Goal: Task Accomplishment & Management: Manage account settings

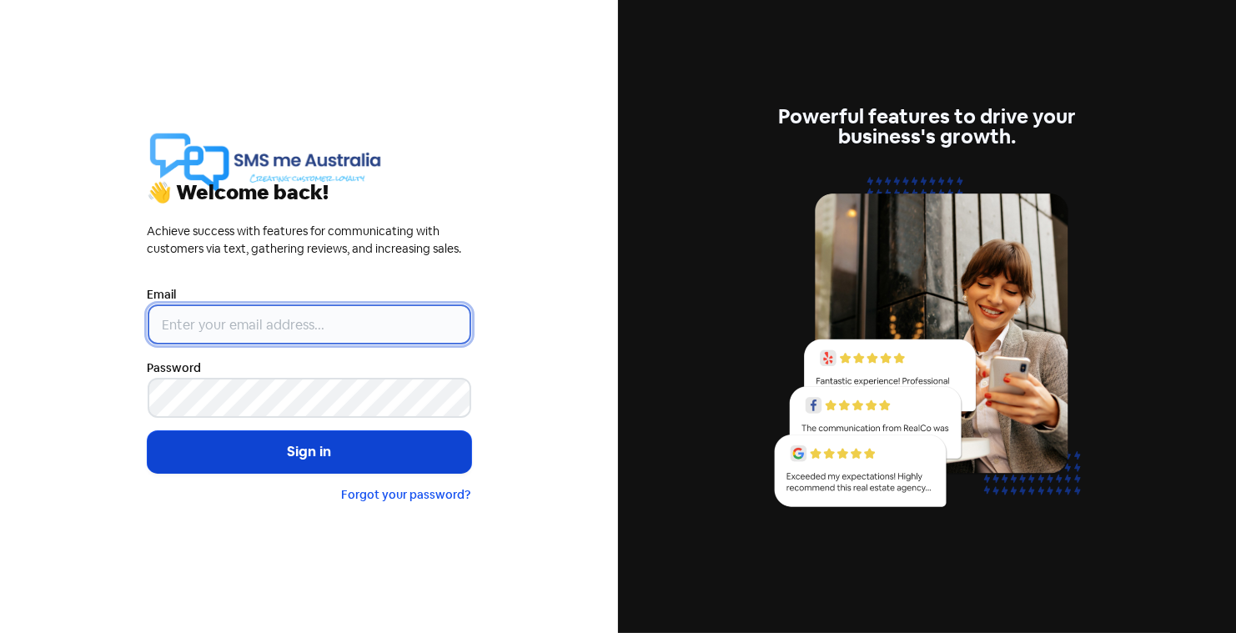
type input "[PERSON_NAME][EMAIL_ADDRESS][DOMAIN_NAME]"
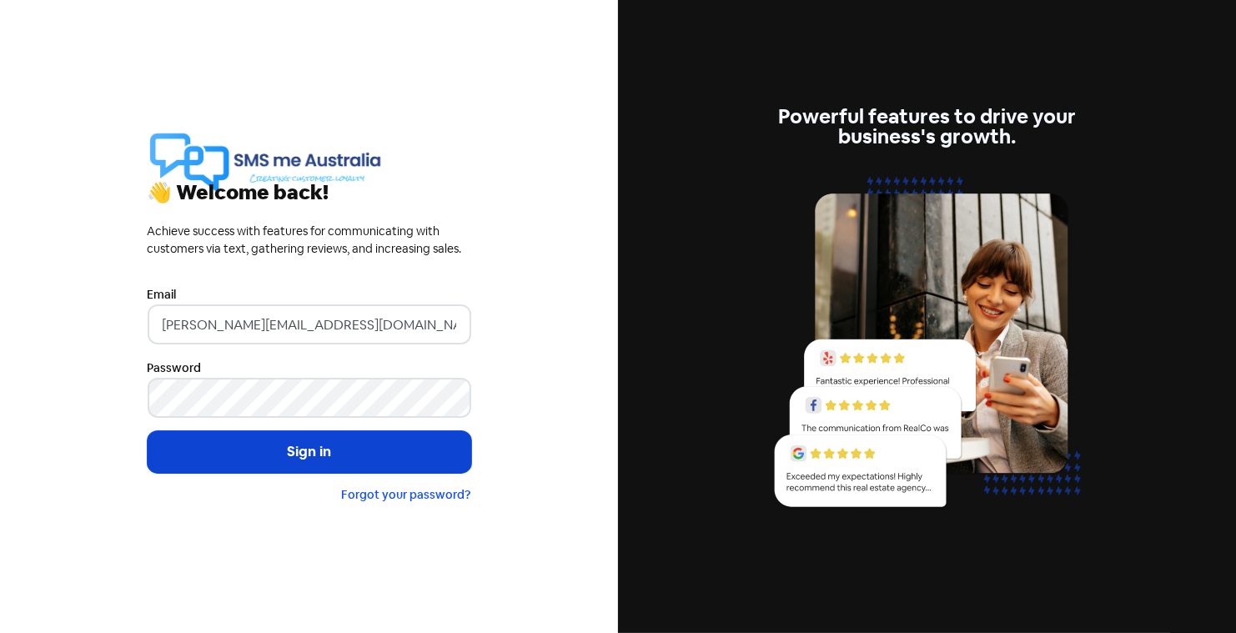
click at [285, 453] on button "Sign in" at bounding box center [310, 452] width 324 height 42
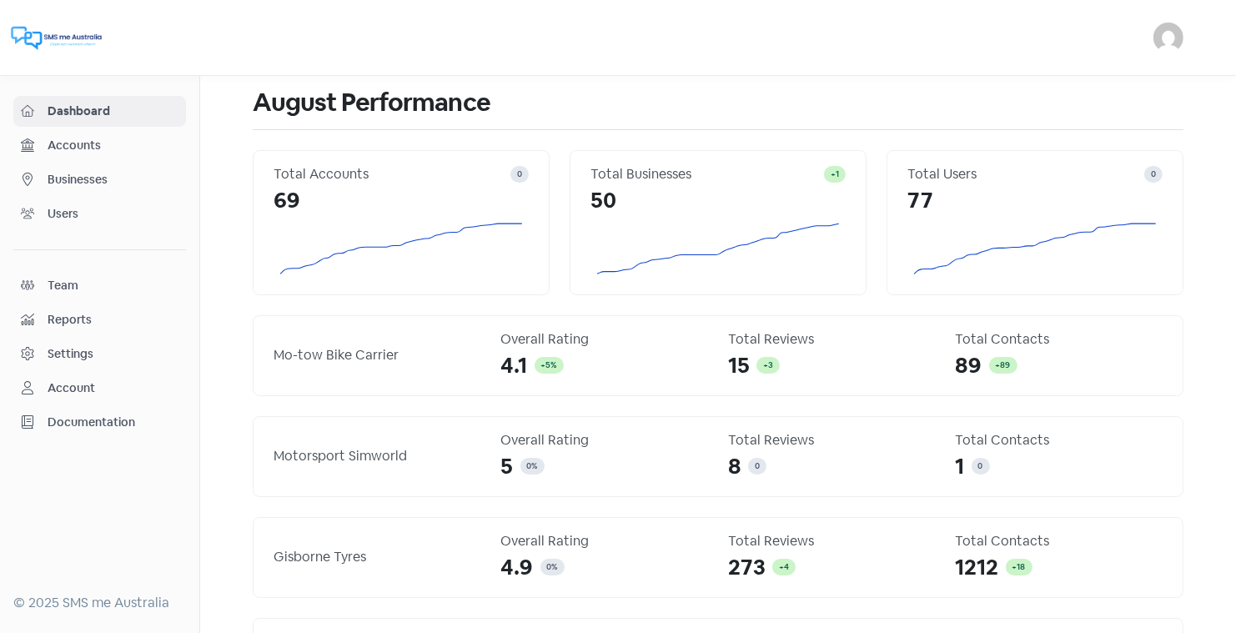
click at [99, 172] on span "Businesses" at bounding box center [113, 180] width 131 height 18
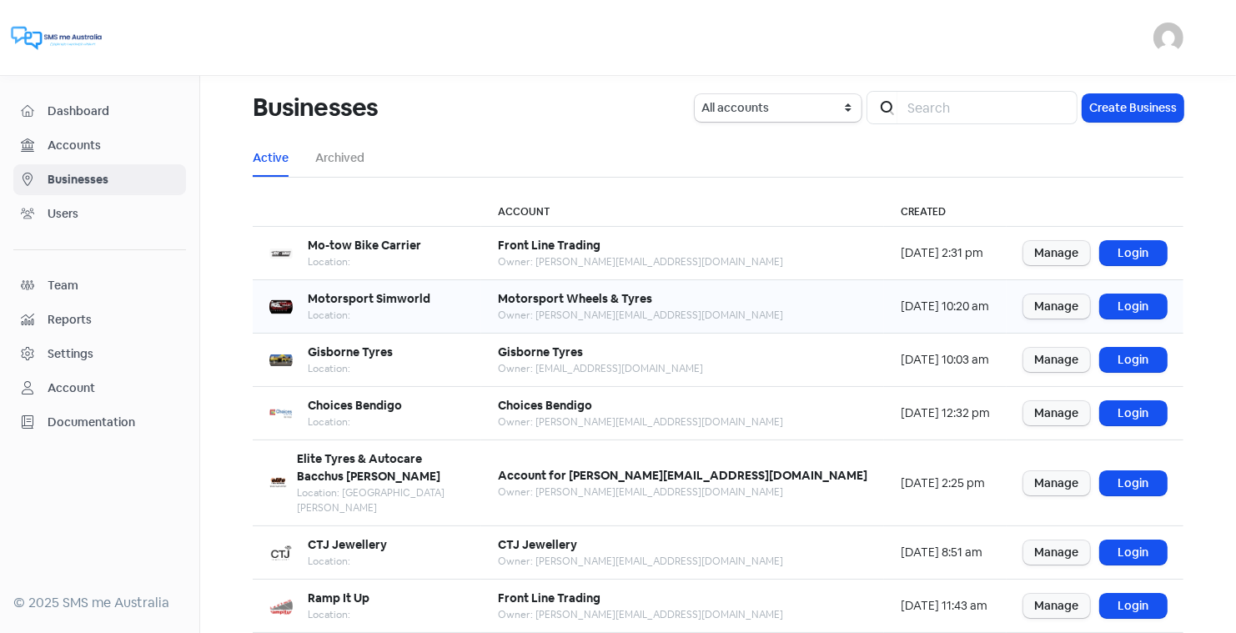
scroll to position [203, 0]
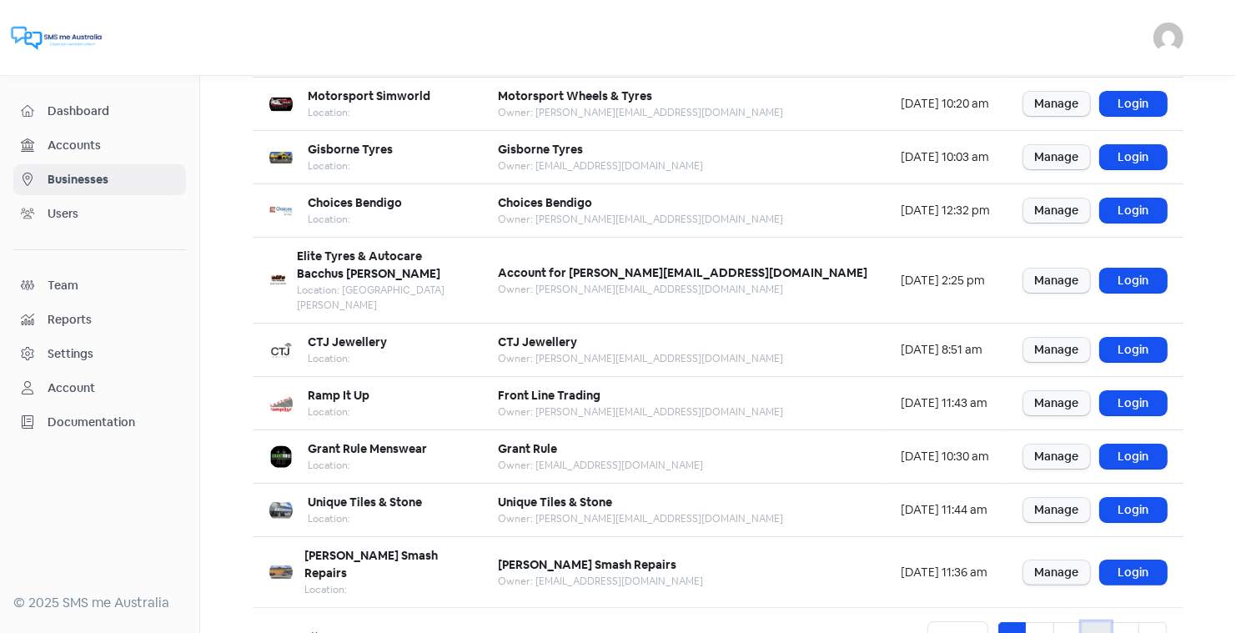
click at [1096, 622] on link "4" at bounding box center [1095, 638] width 29 height 32
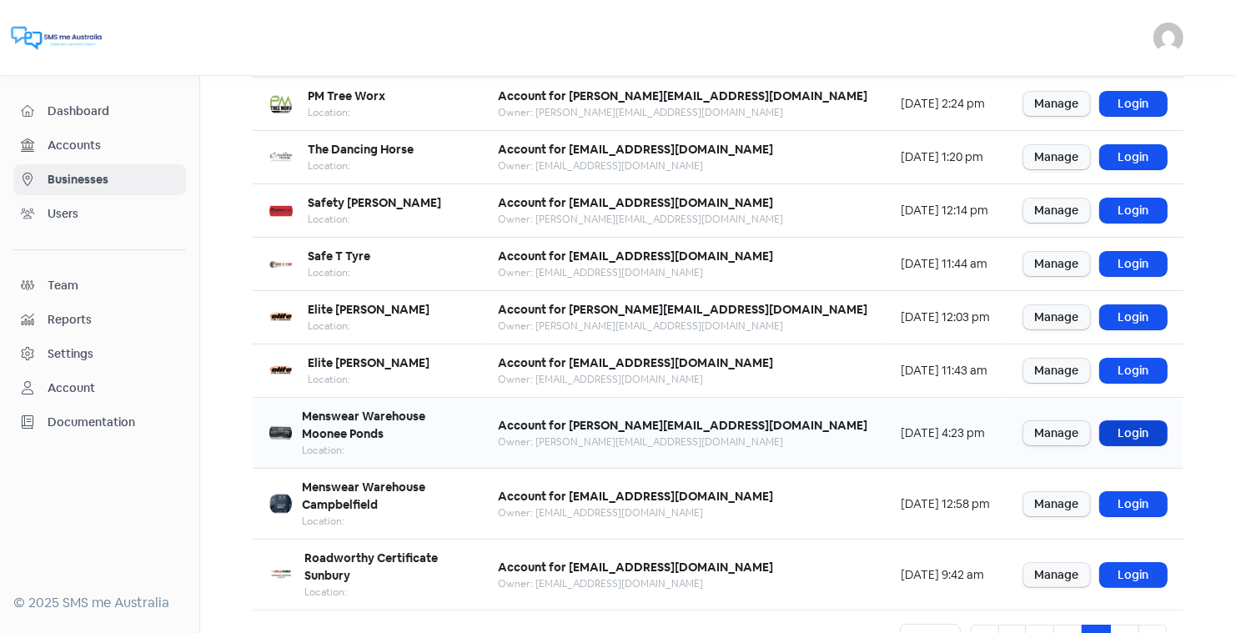
click at [1128, 421] on link "Login" at bounding box center [1133, 433] width 67 height 24
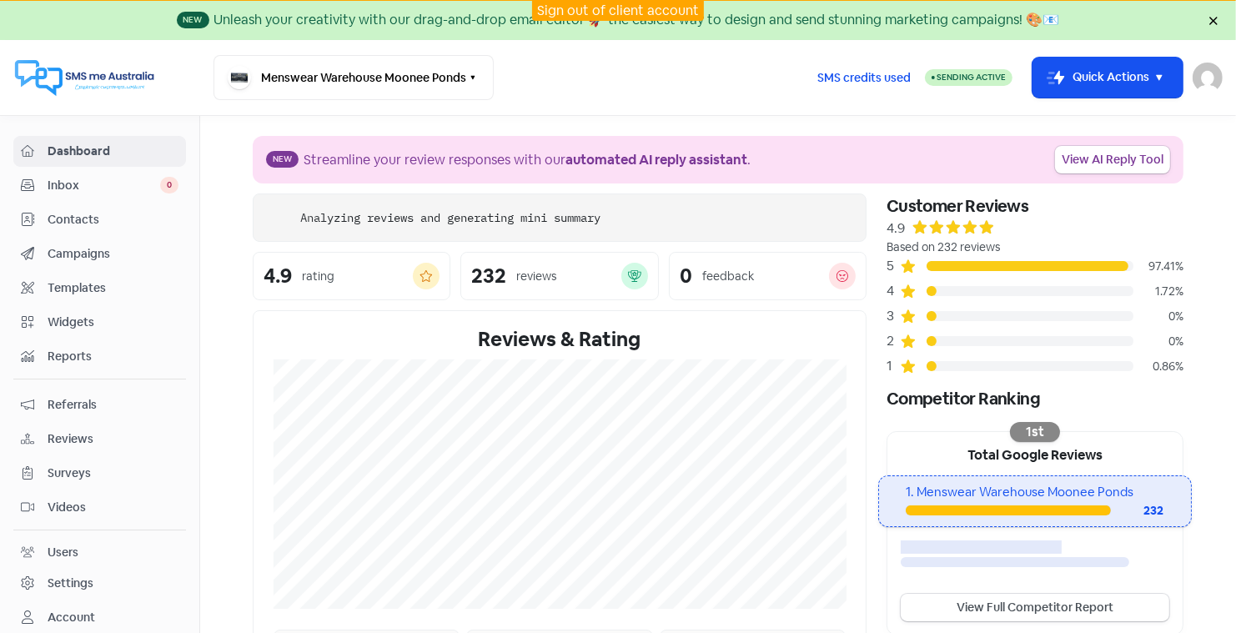
click at [72, 210] on div "Contacts" at bounding box center [100, 219] width 158 height 19
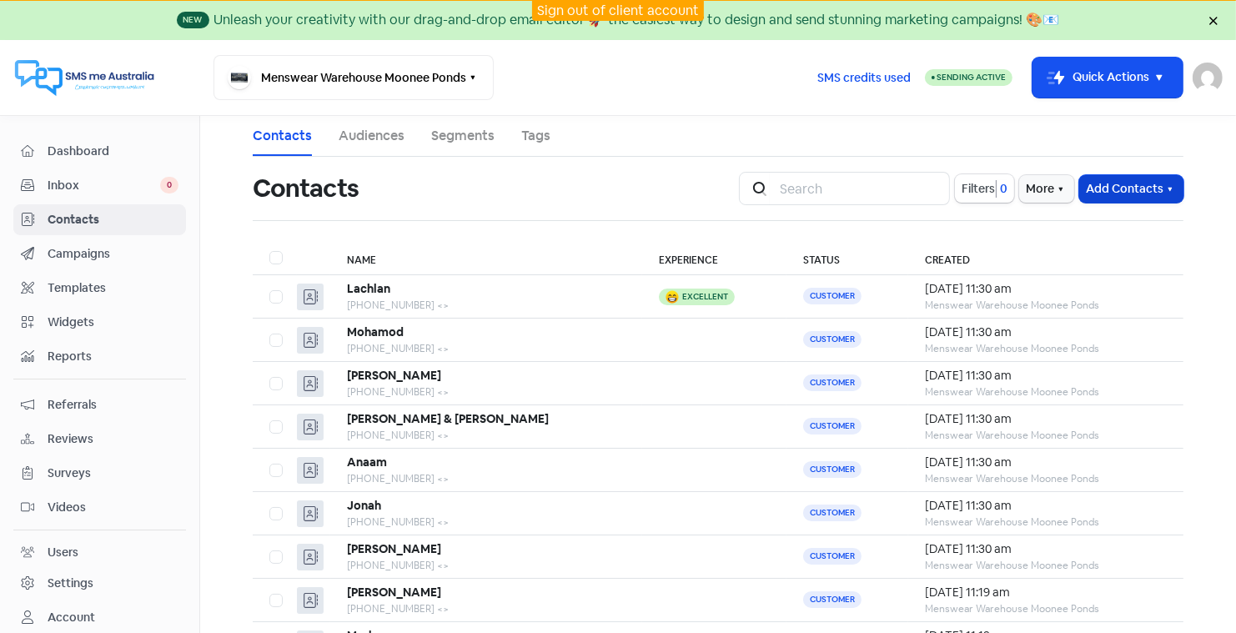
click at [1118, 188] on button "Add Contacts" at bounding box center [1131, 189] width 104 height 28
click at [1101, 253] on button "Import contacts" at bounding box center [1112, 258] width 142 height 33
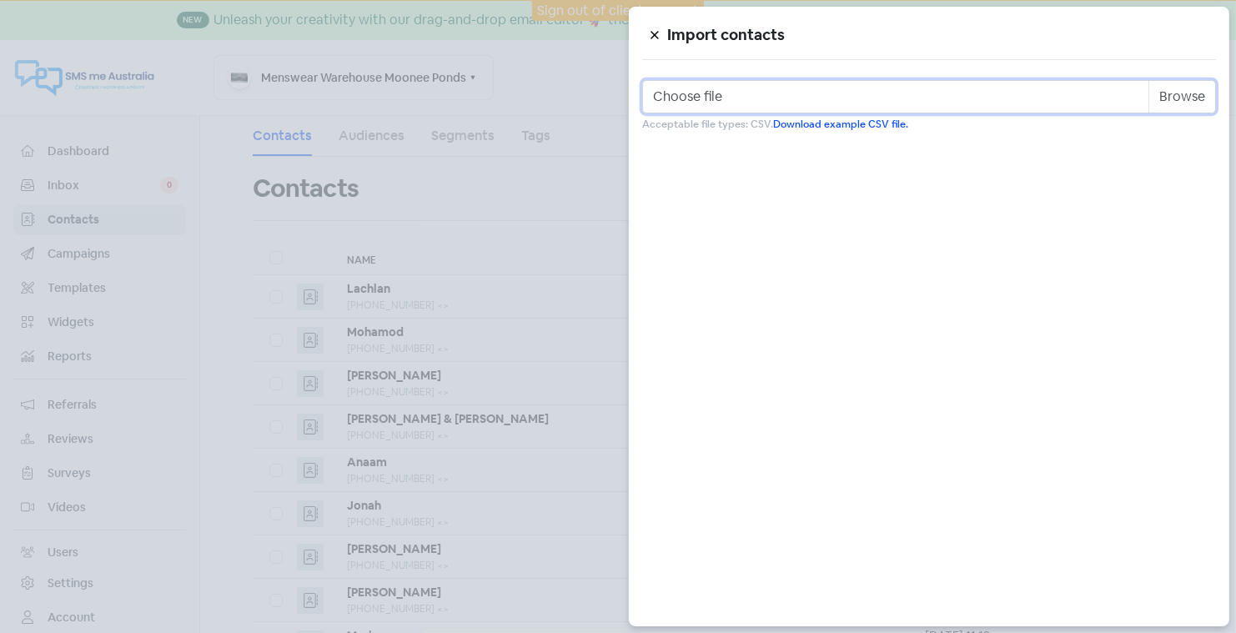
click at [757, 91] on input "Choose file" at bounding box center [929, 96] width 574 height 33
type input "C:\fakepath\Moonee Ponds [DATE]csv"
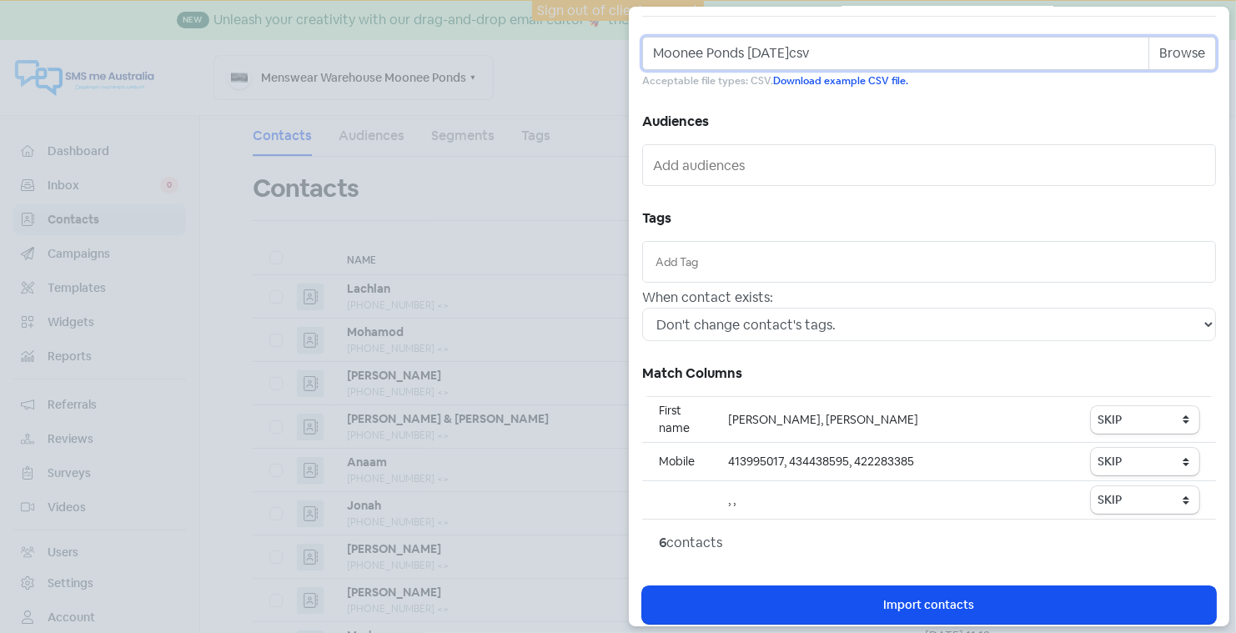
scroll to position [51, 0]
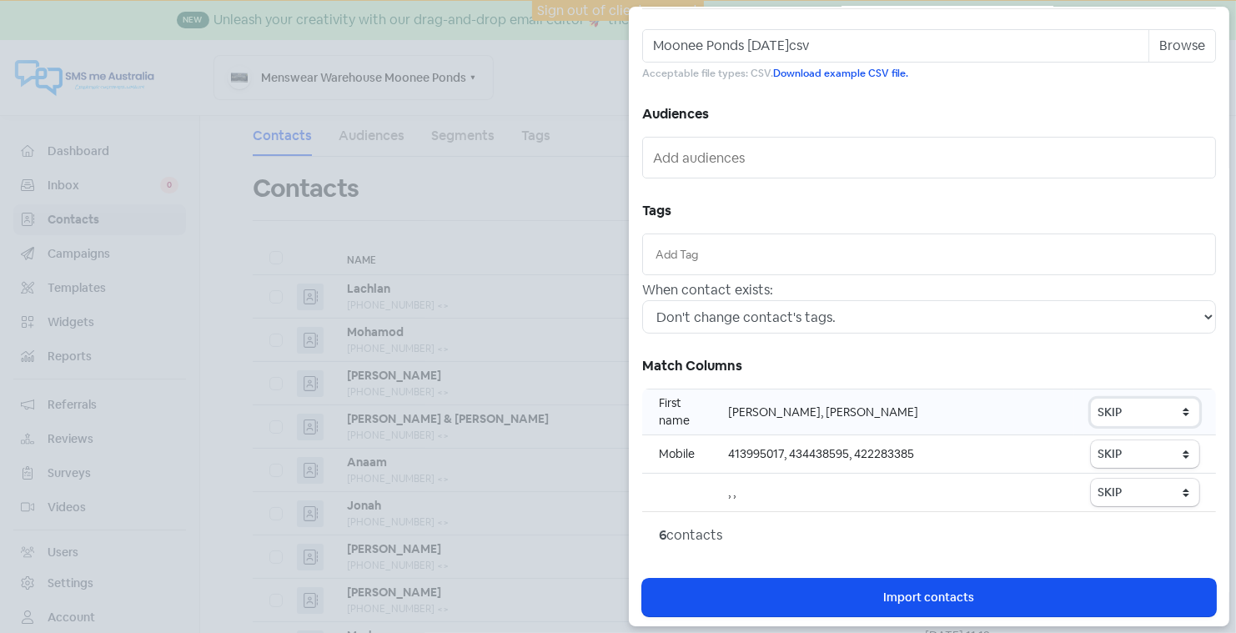
click at [1142, 409] on select "SKIP First name Last name Mobile number Email address Contact status" at bounding box center [1145, 413] width 108 height 28
select select "first_name"
click at [1137, 442] on select "SKIP First name Last name Mobile number Email address Contact status" at bounding box center [1145, 454] width 108 height 28
select select "phone"
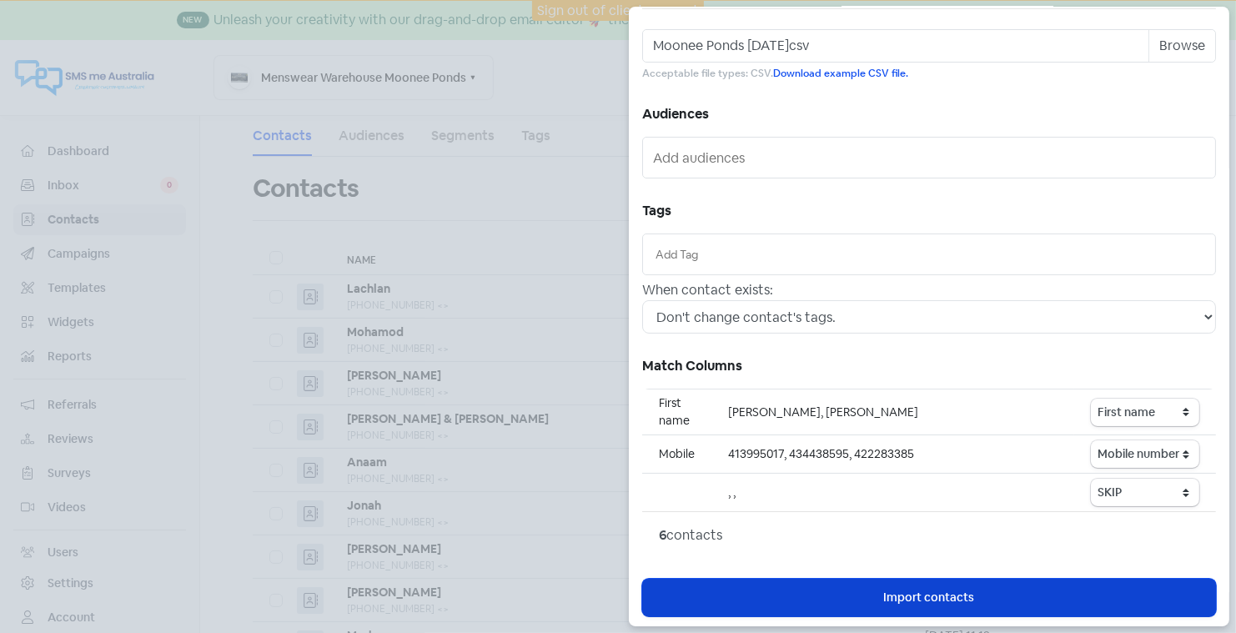
click at [926, 591] on span "Import contacts" at bounding box center [929, 598] width 91 height 18
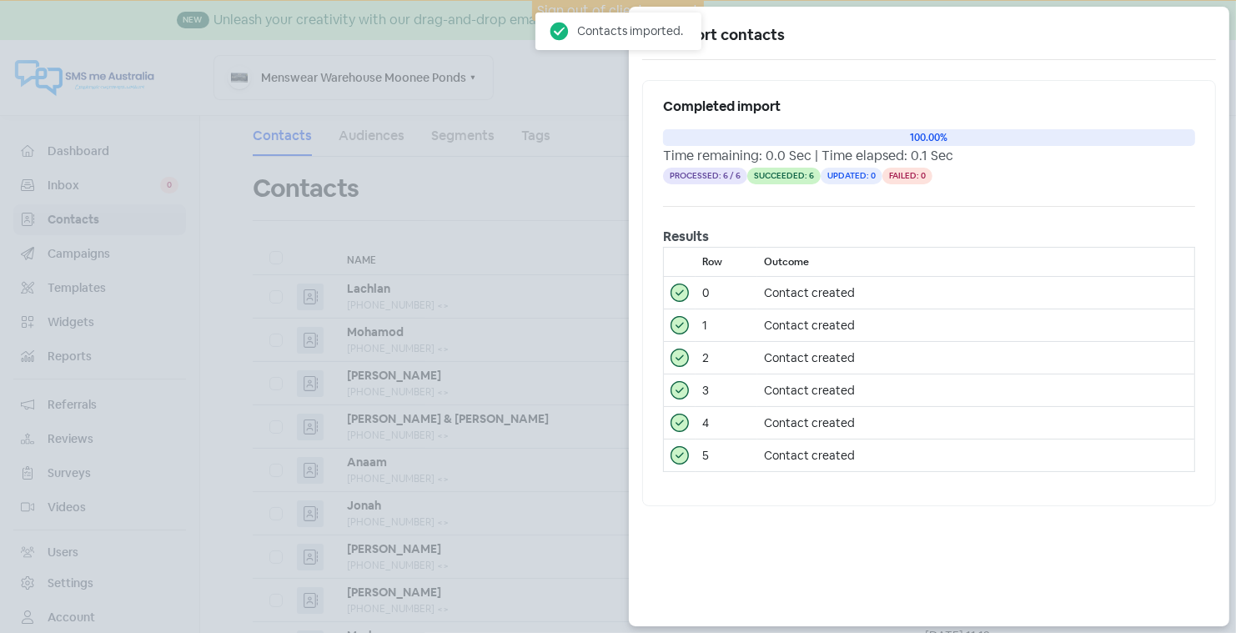
scroll to position [0, 0]
click at [650, 32] on icon at bounding box center [655, 35] width 10 height 10
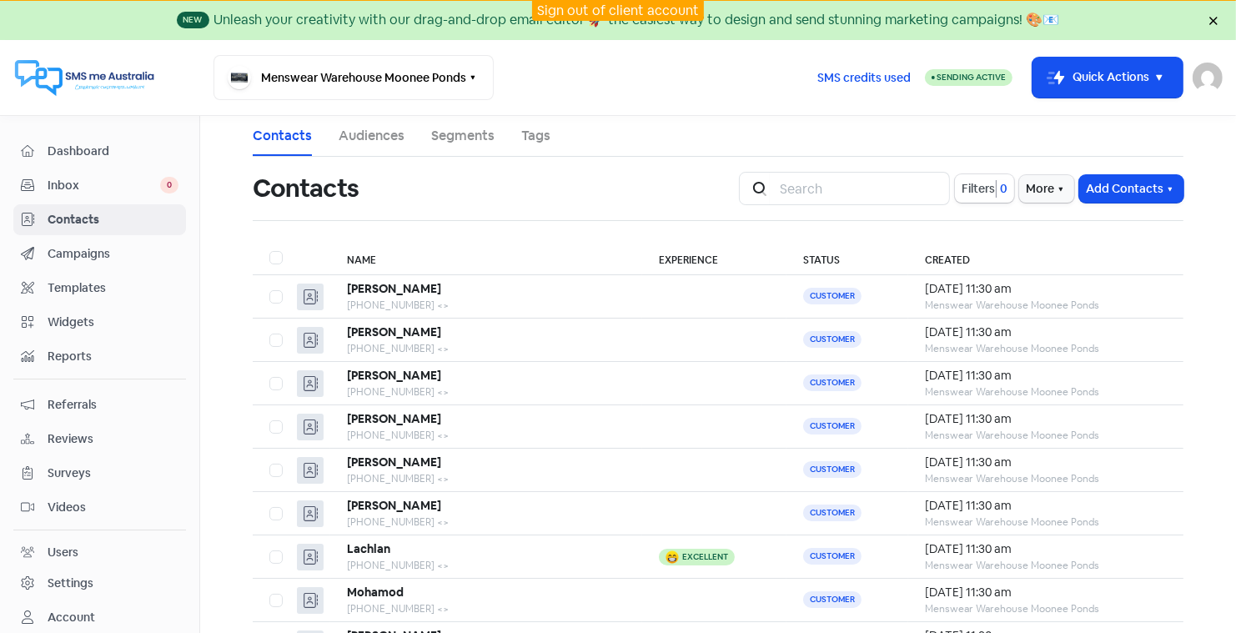
click at [608, 8] on link "Sign out of client account" at bounding box center [618, 11] width 162 height 18
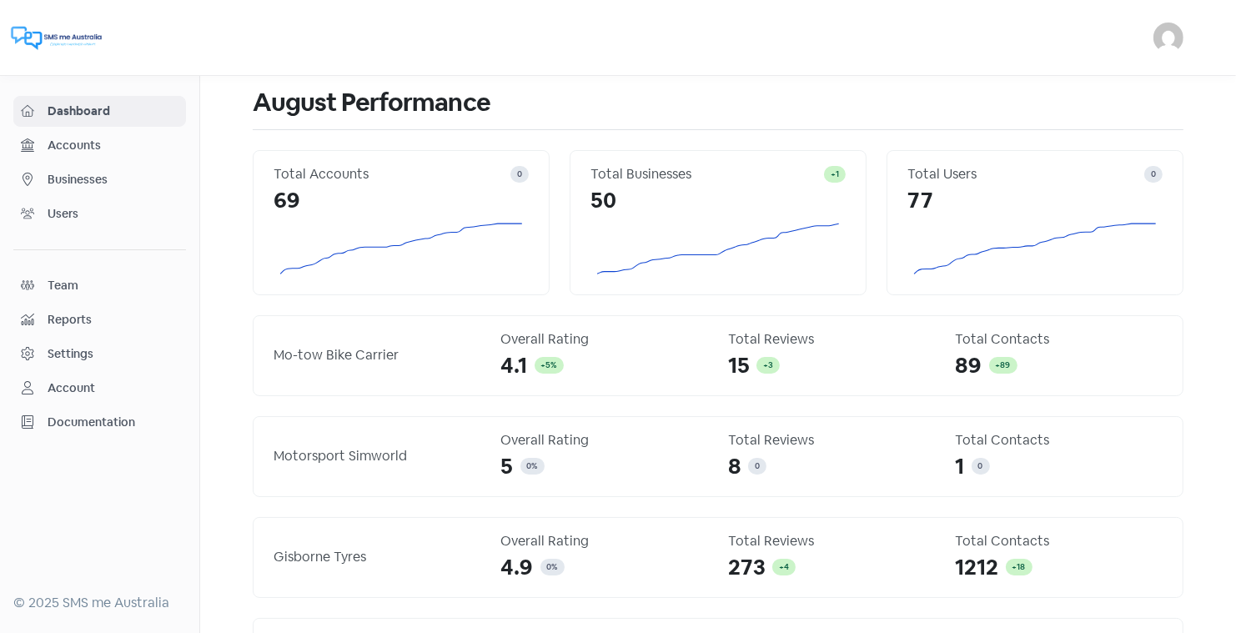
click at [88, 183] on span "Businesses" at bounding box center [113, 180] width 131 height 18
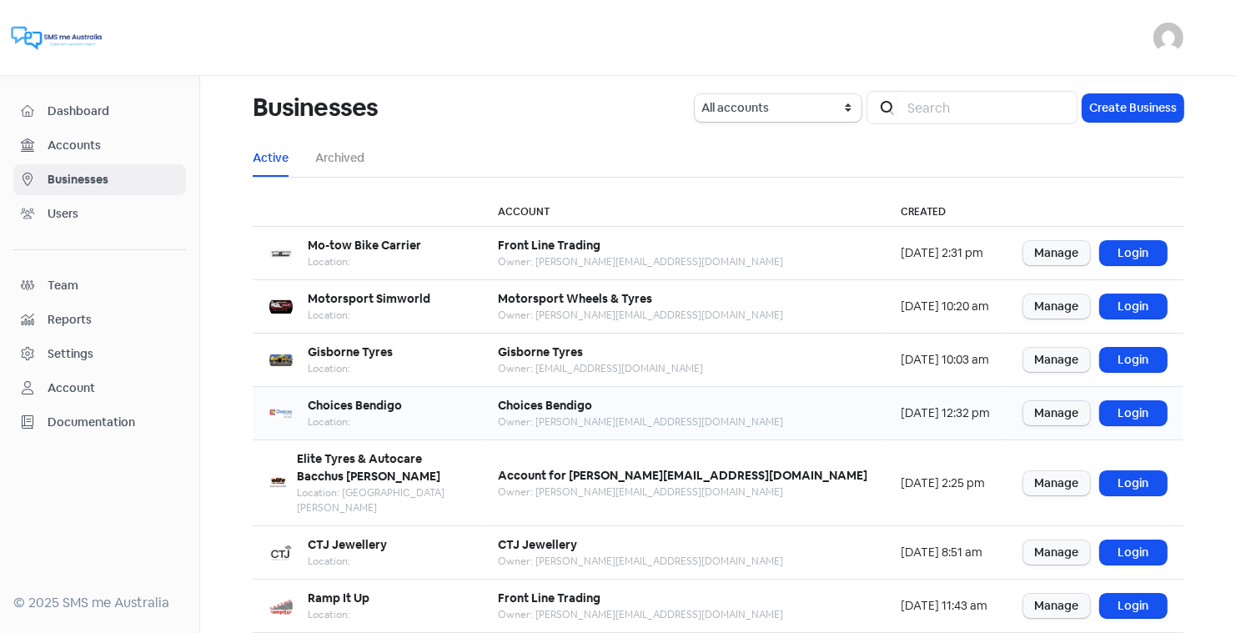
scroll to position [203, 0]
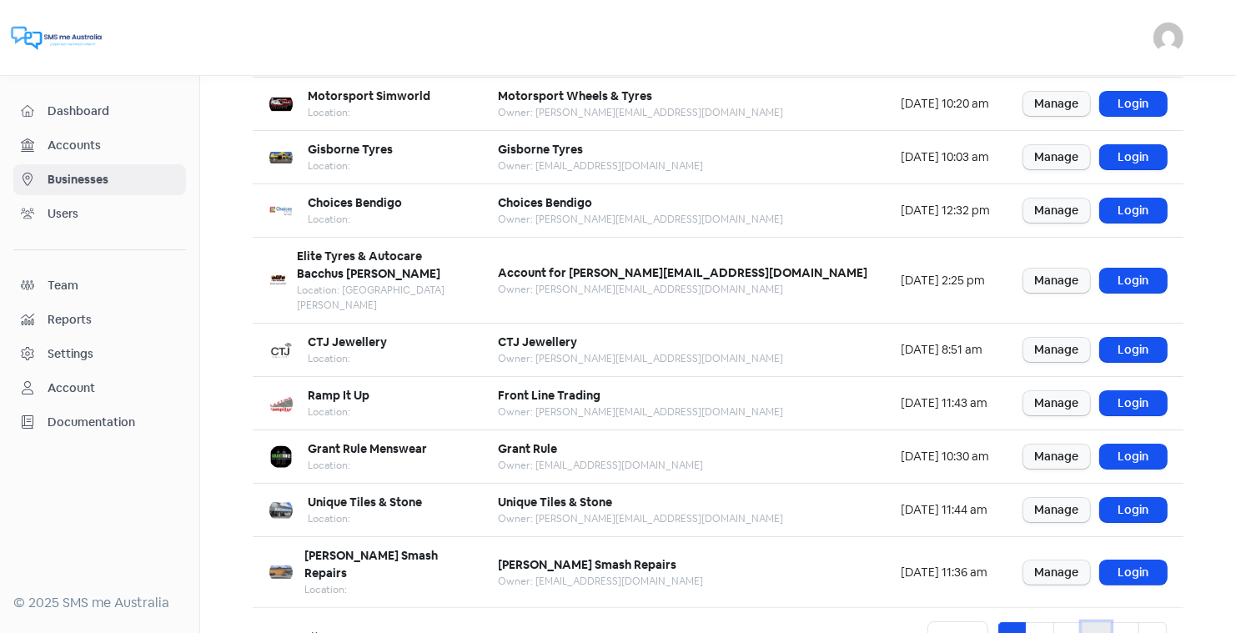
click at [1099, 622] on link "4" at bounding box center [1095, 638] width 29 height 32
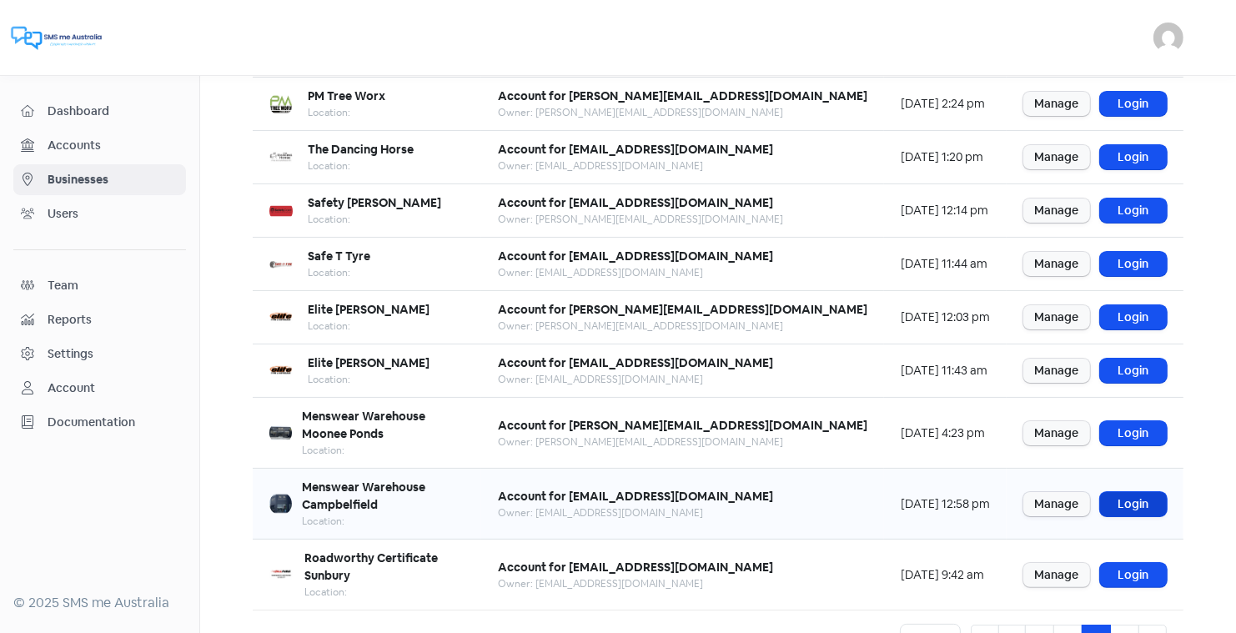
click at [1132, 492] on link "Login" at bounding box center [1133, 504] width 67 height 24
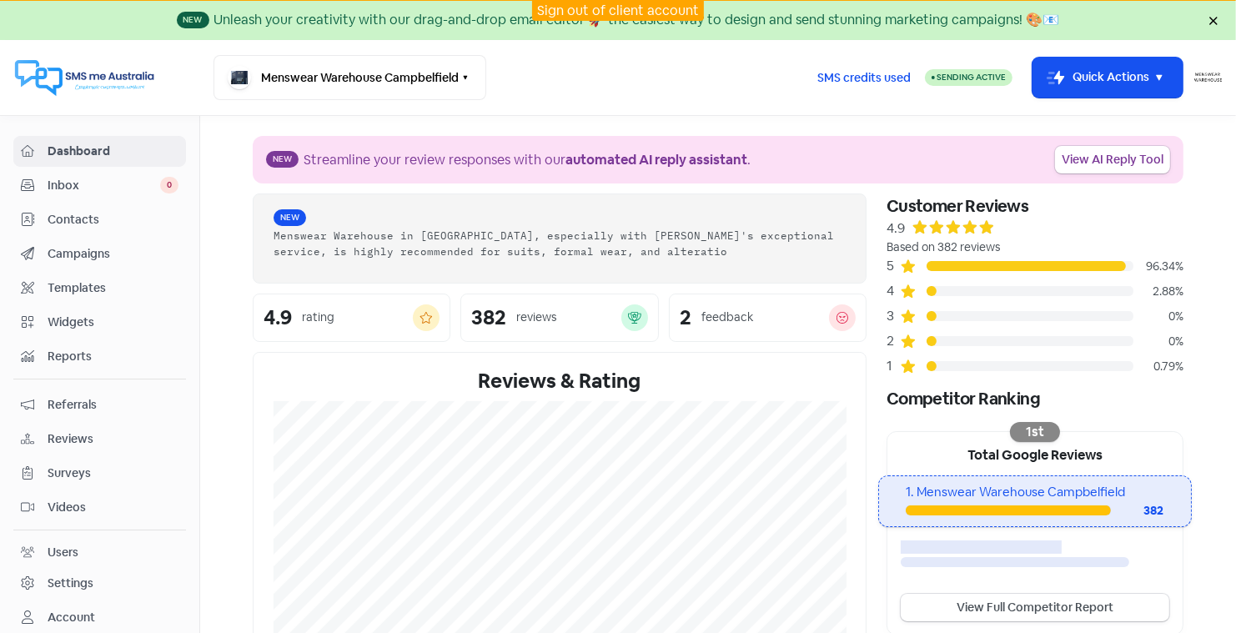
click at [78, 213] on span "Contacts" at bounding box center [113, 220] width 131 height 18
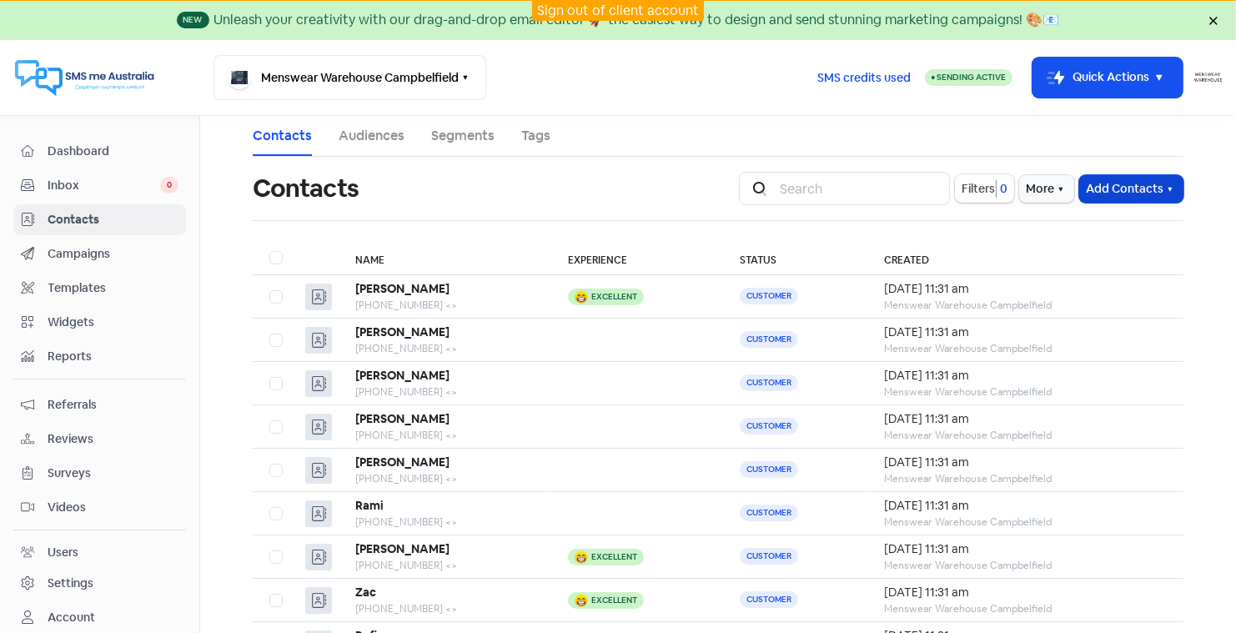
click at [1129, 187] on button "Add Contacts" at bounding box center [1131, 189] width 104 height 28
click at [1107, 253] on button "Import contacts" at bounding box center [1112, 258] width 142 height 33
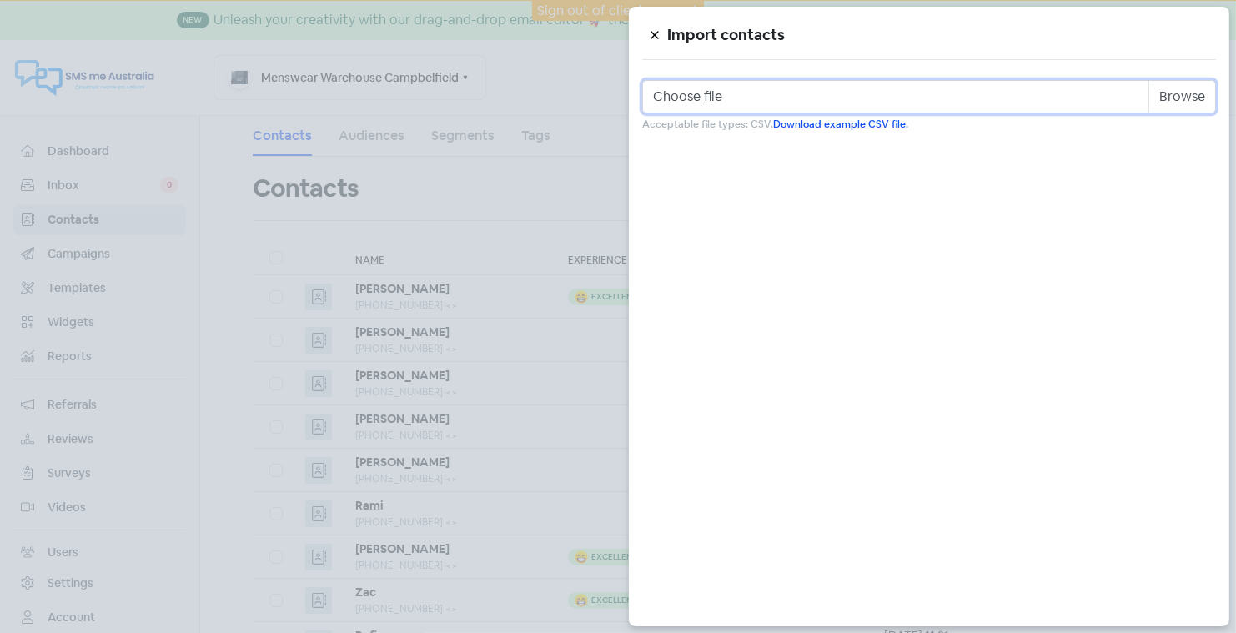
click at [829, 95] on input "Choose file" at bounding box center [929, 96] width 574 height 33
type input "C:\fakepath\Campbellfield 11th Ayg.csv"
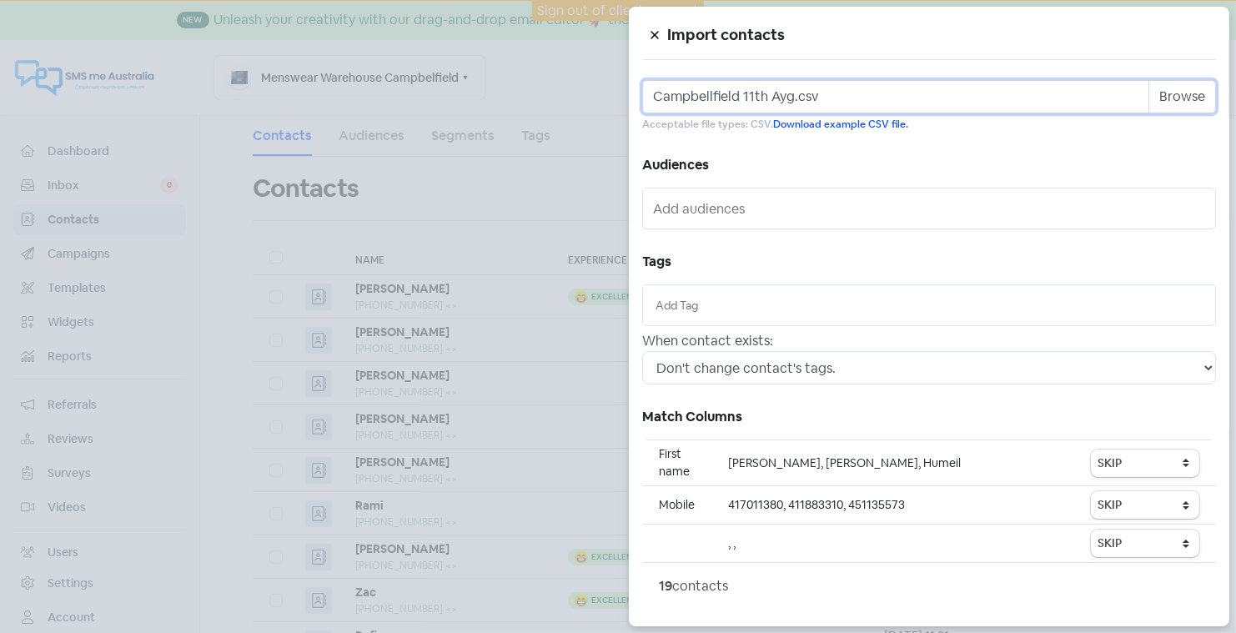
scroll to position [51, 0]
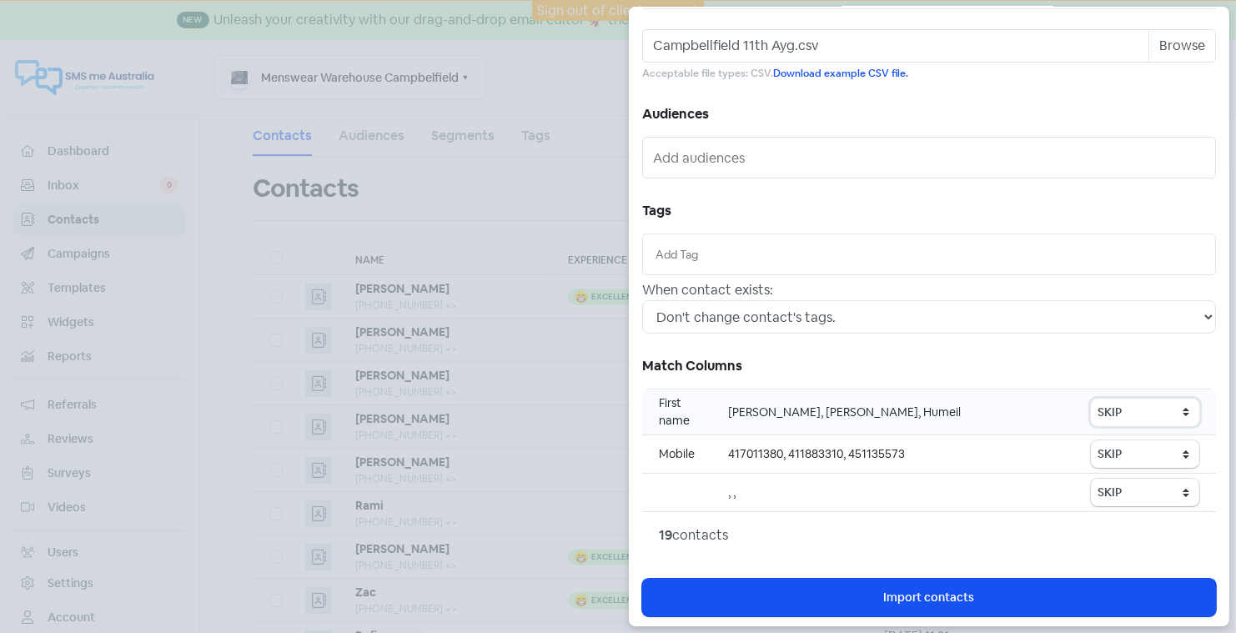
click at [1133, 404] on select "SKIP First name Last name Mobile number Email address Contact status" at bounding box center [1145, 413] width 108 height 28
select select "first_name"
click at [1110, 443] on select "SKIP First name Last name Mobile number Email address Contact status" at bounding box center [1145, 454] width 108 height 28
select select "phone"
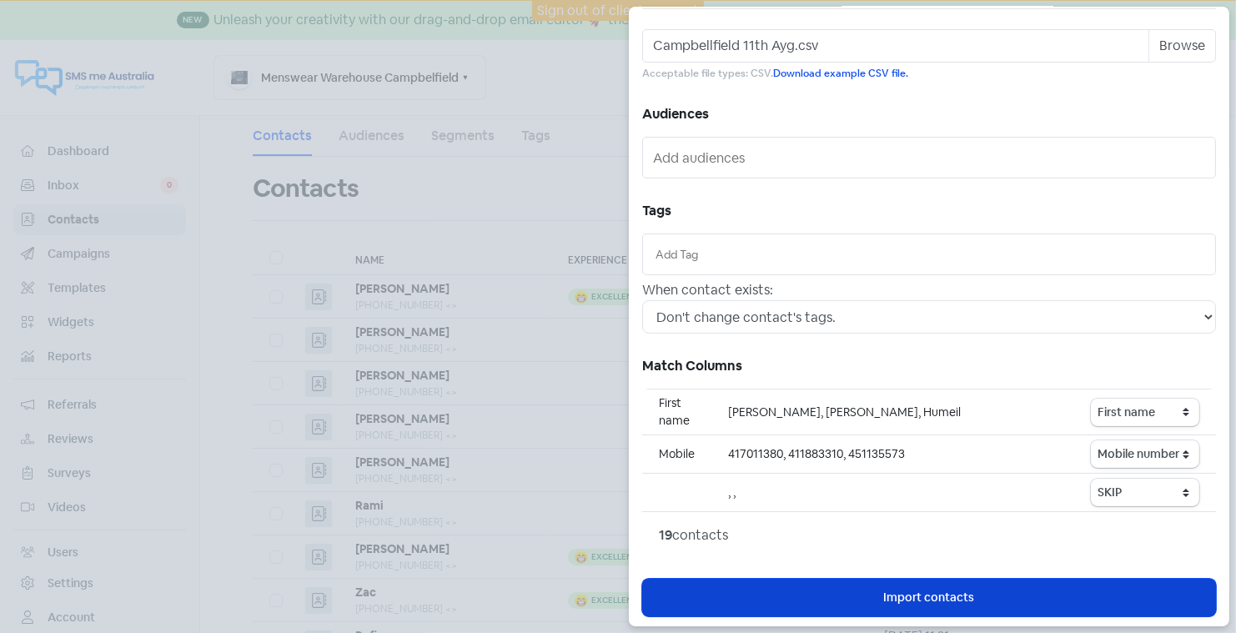
click at [965, 591] on span "Import contacts" at bounding box center [929, 598] width 91 height 18
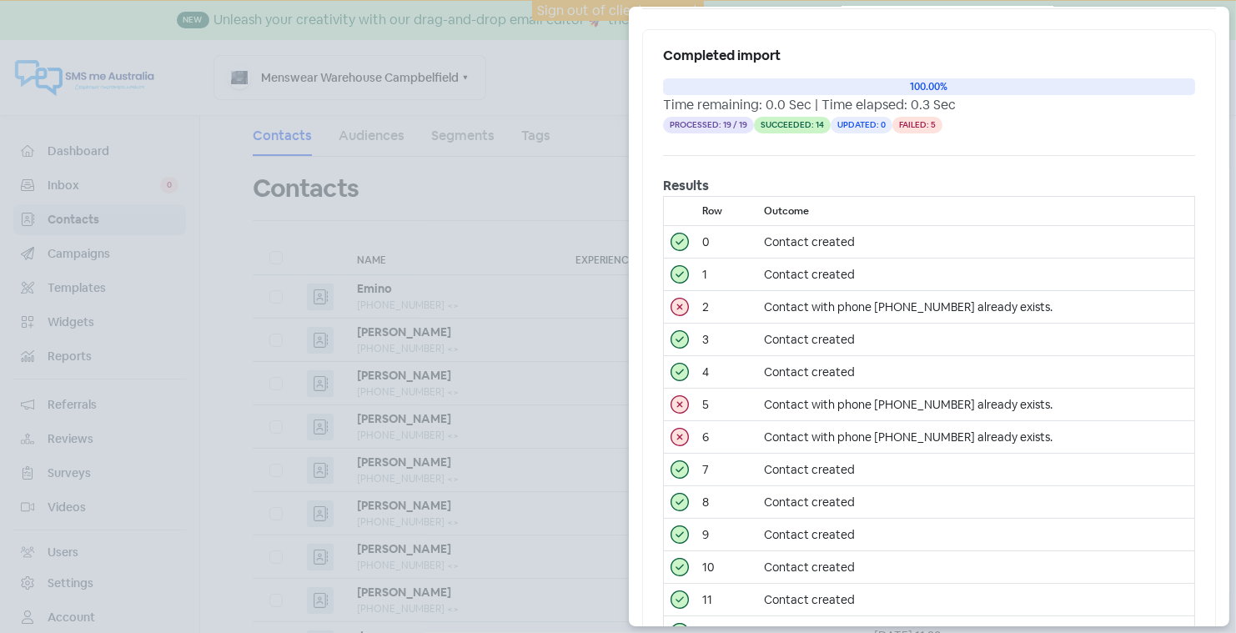
scroll to position [0, 0]
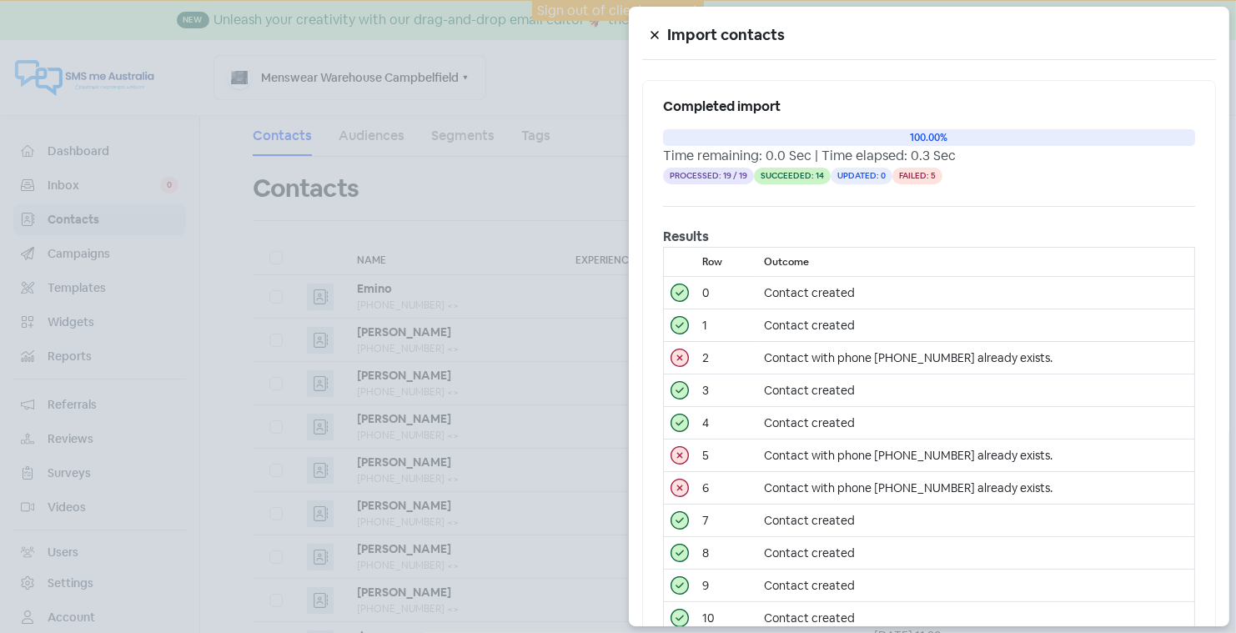
click at [655, 34] on icon at bounding box center [655, 35] width 10 height 10
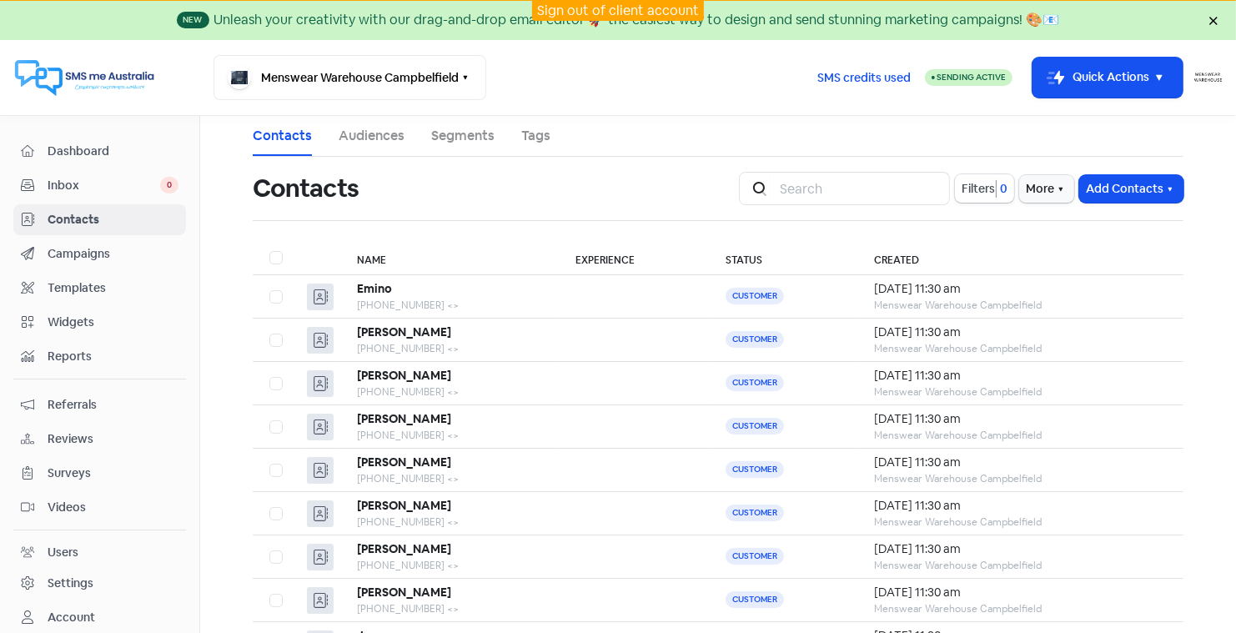
click at [601, 11] on link "Sign out of client account" at bounding box center [618, 11] width 162 height 18
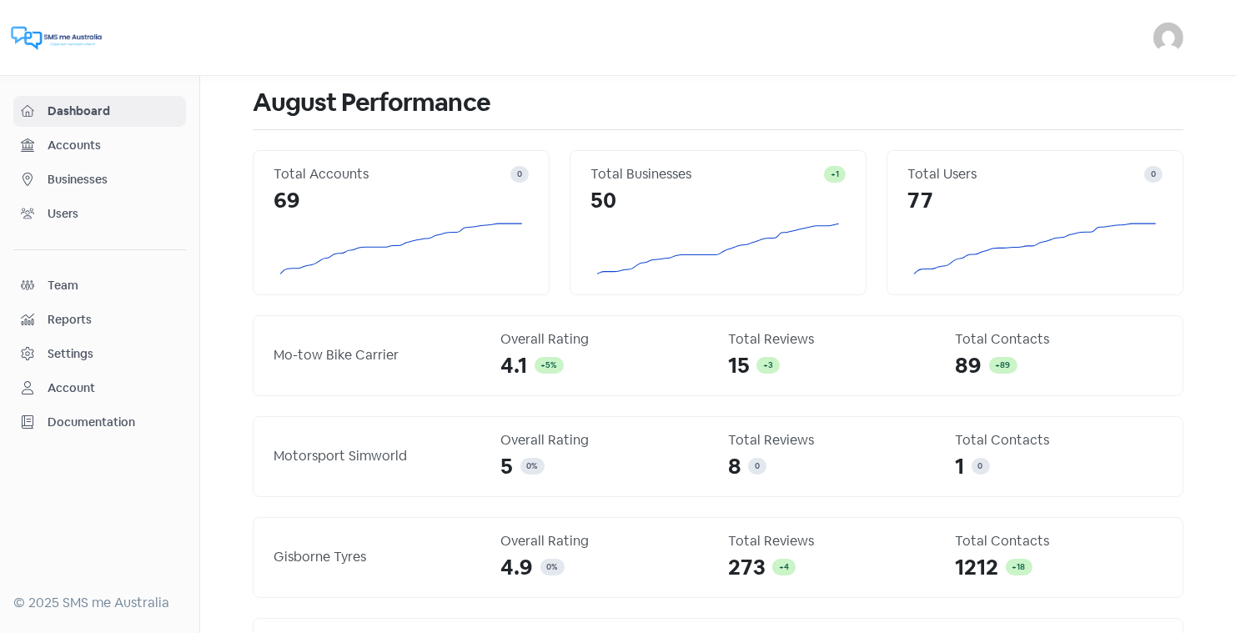
click at [106, 177] on span "Businesses" at bounding box center [113, 180] width 131 height 18
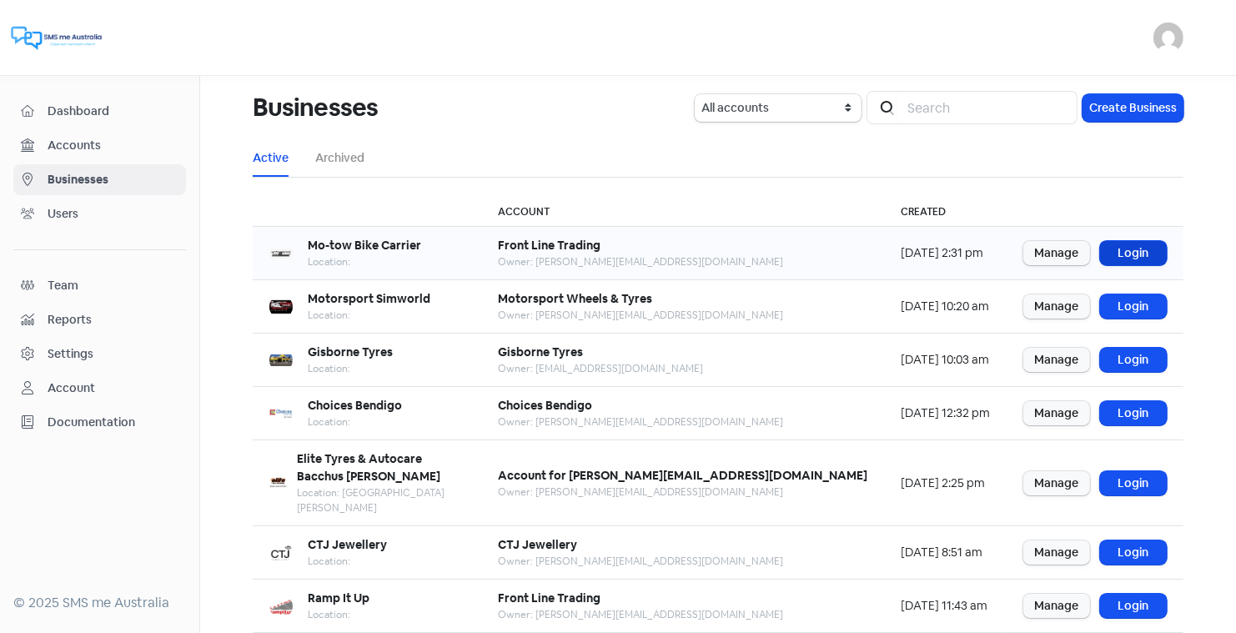
click at [1126, 250] on link "Login" at bounding box center [1133, 253] width 67 height 24
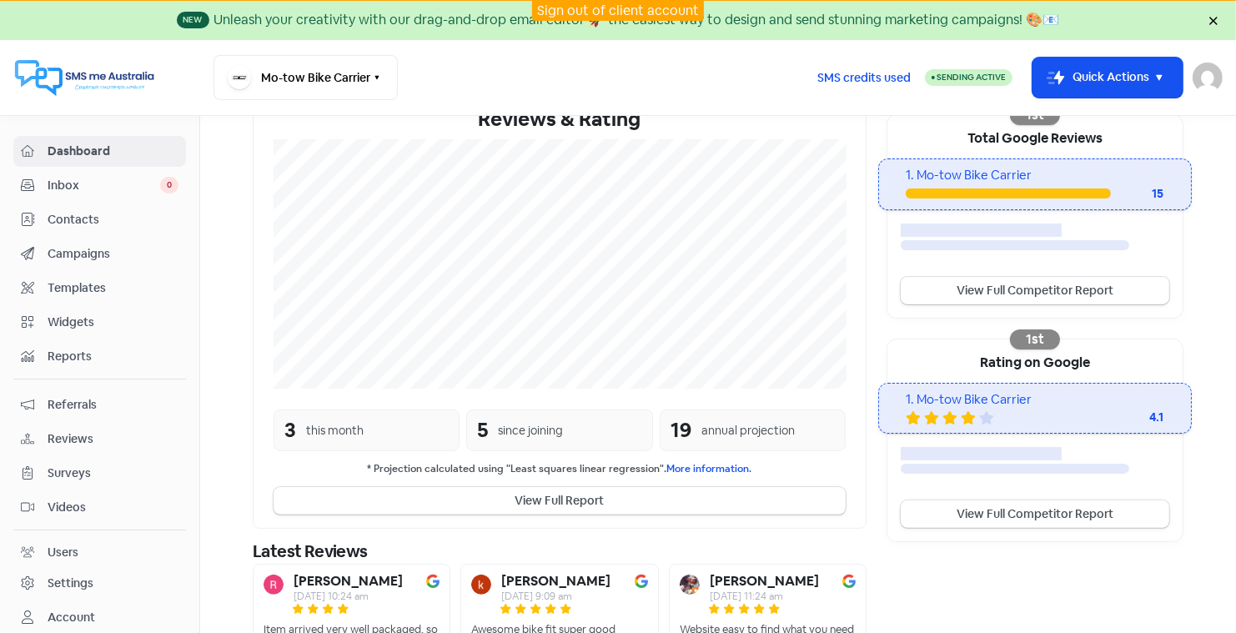
scroll to position [311, 0]
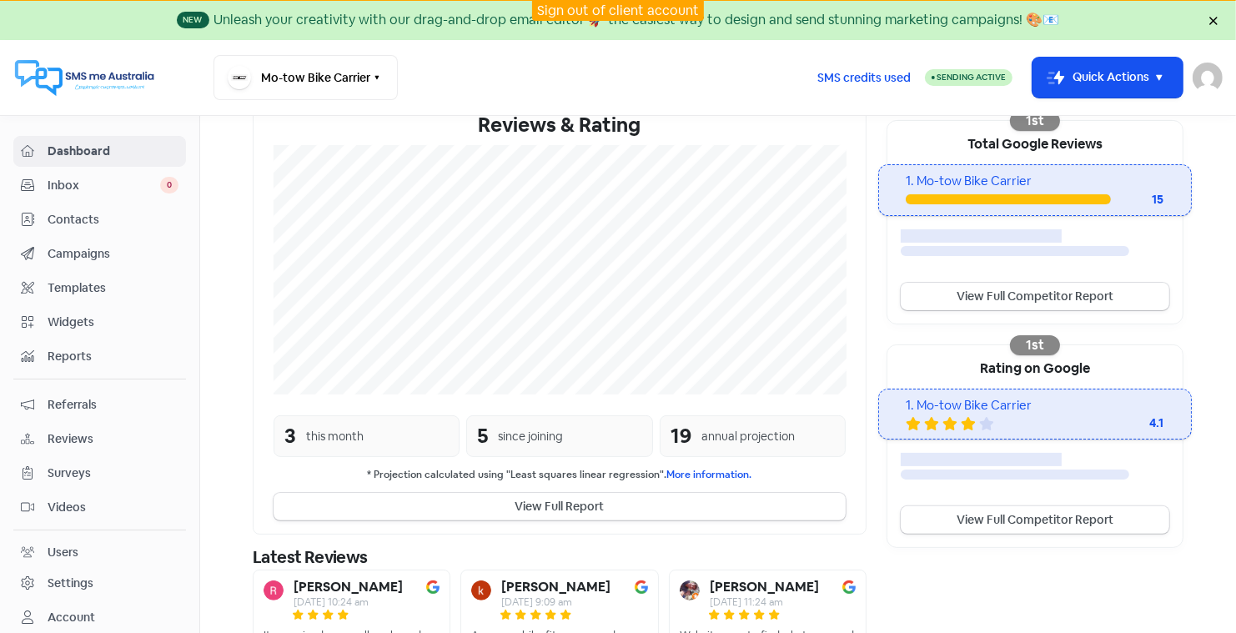
click at [77, 431] on span "Reviews" at bounding box center [113, 439] width 131 height 18
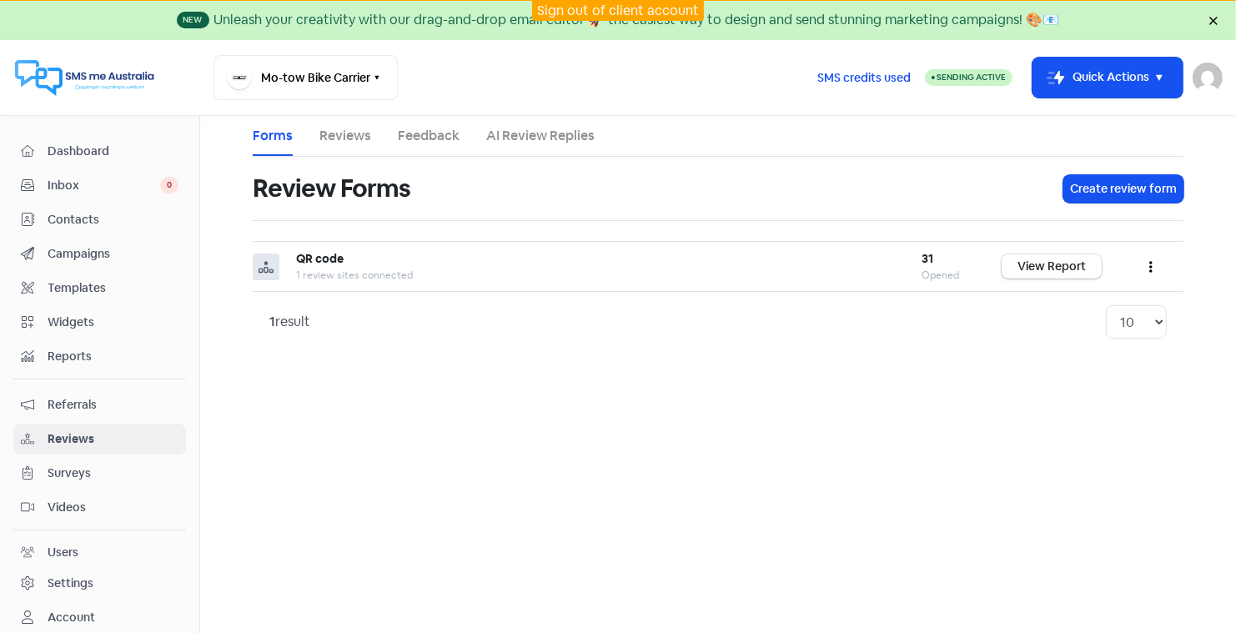
click at [517, 136] on link "AI Review Replies" at bounding box center [540, 136] width 108 height 20
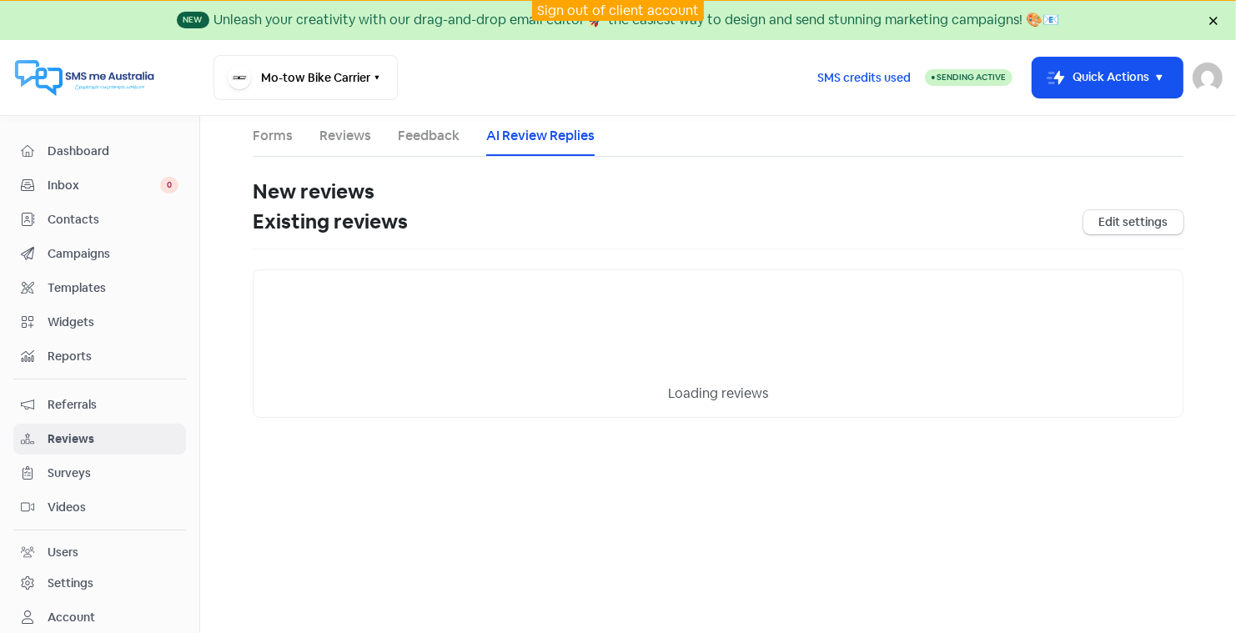
select select "30"
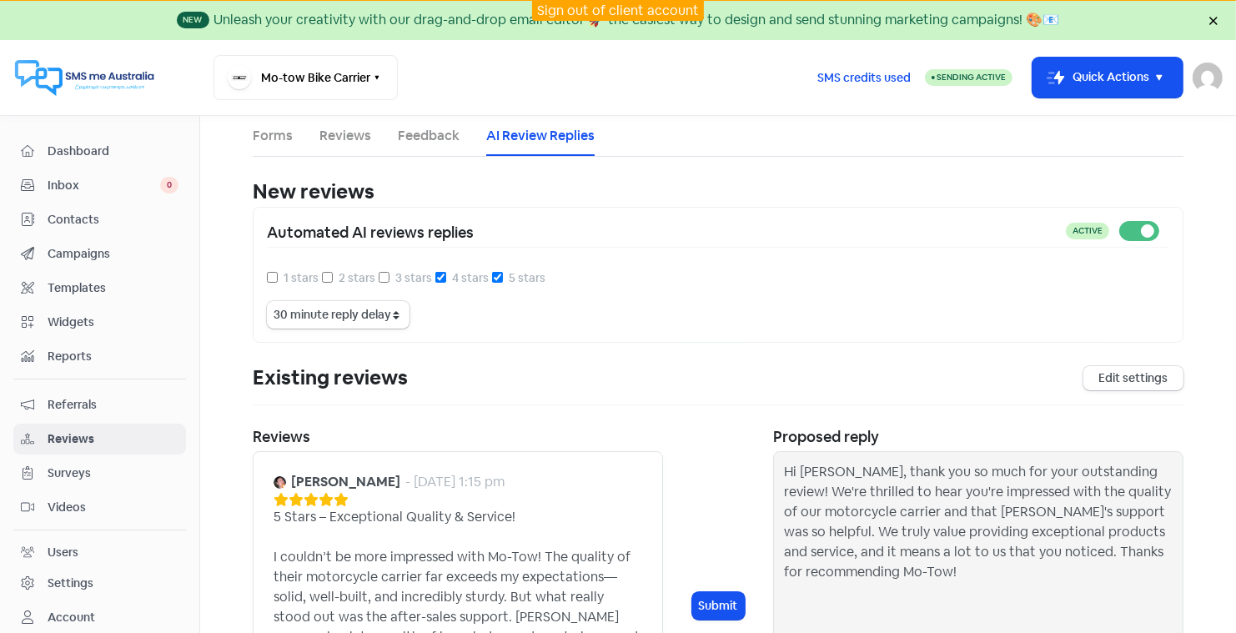
click at [594, 11] on link "Sign out of client account" at bounding box center [618, 11] width 162 height 18
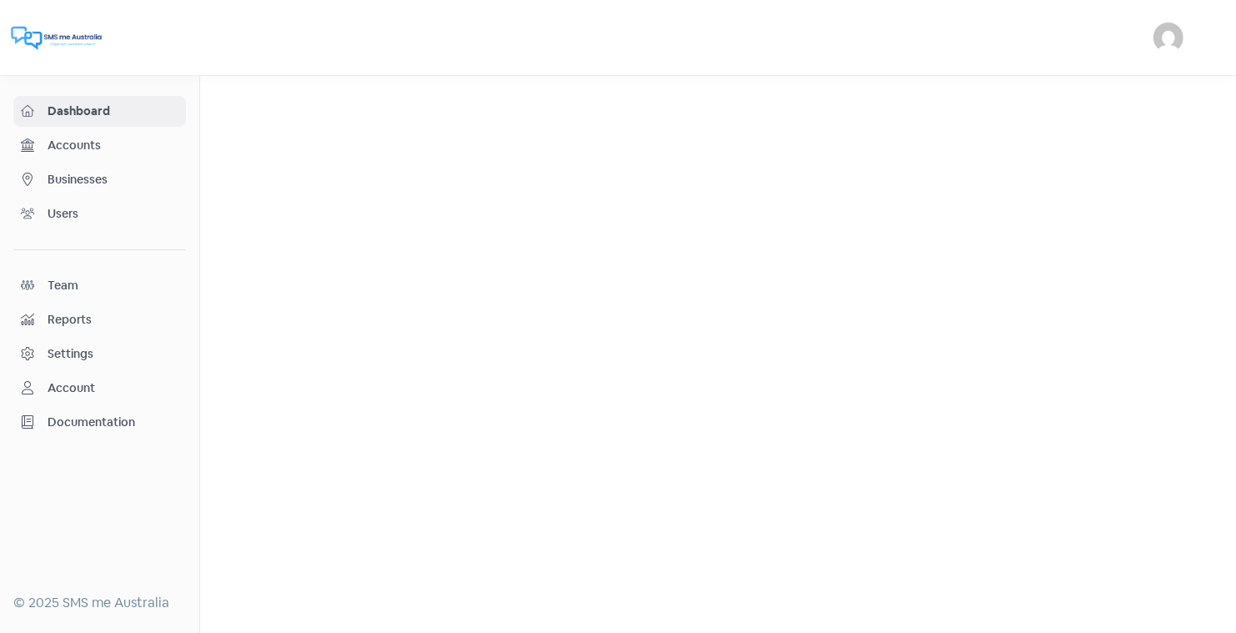
click at [88, 174] on span "Businesses" at bounding box center [113, 180] width 131 height 18
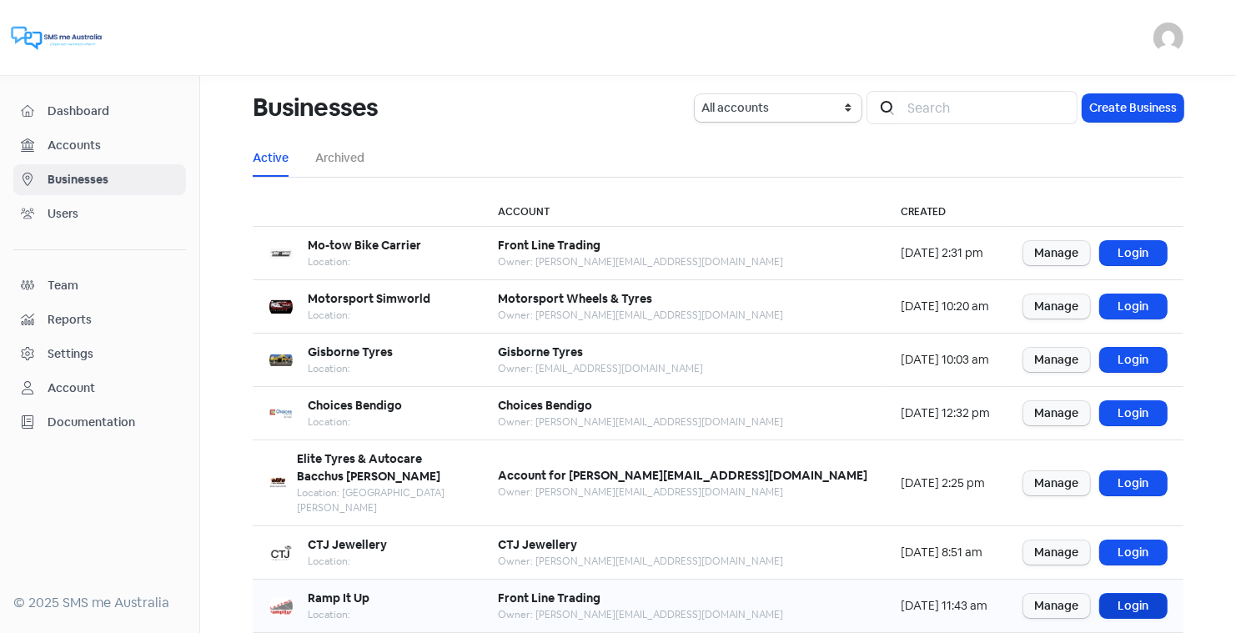
click at [1132, 594] on link "Login" at bounding box center [1133, 606] width 67 height 24
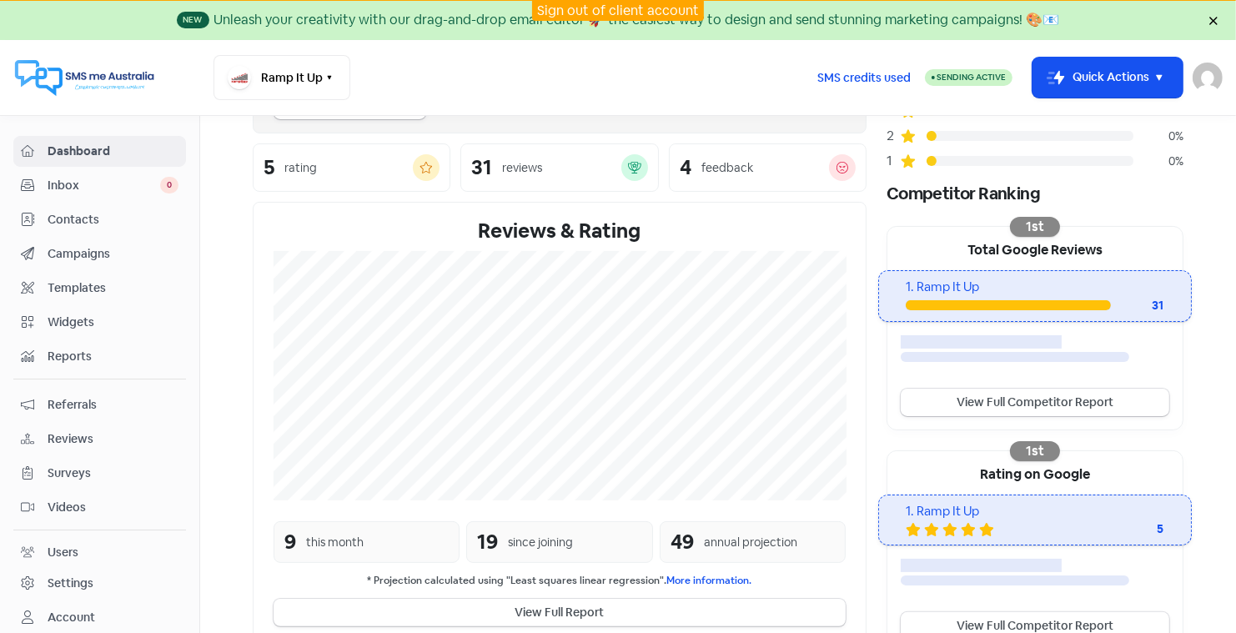
scroll to position [273, 0]
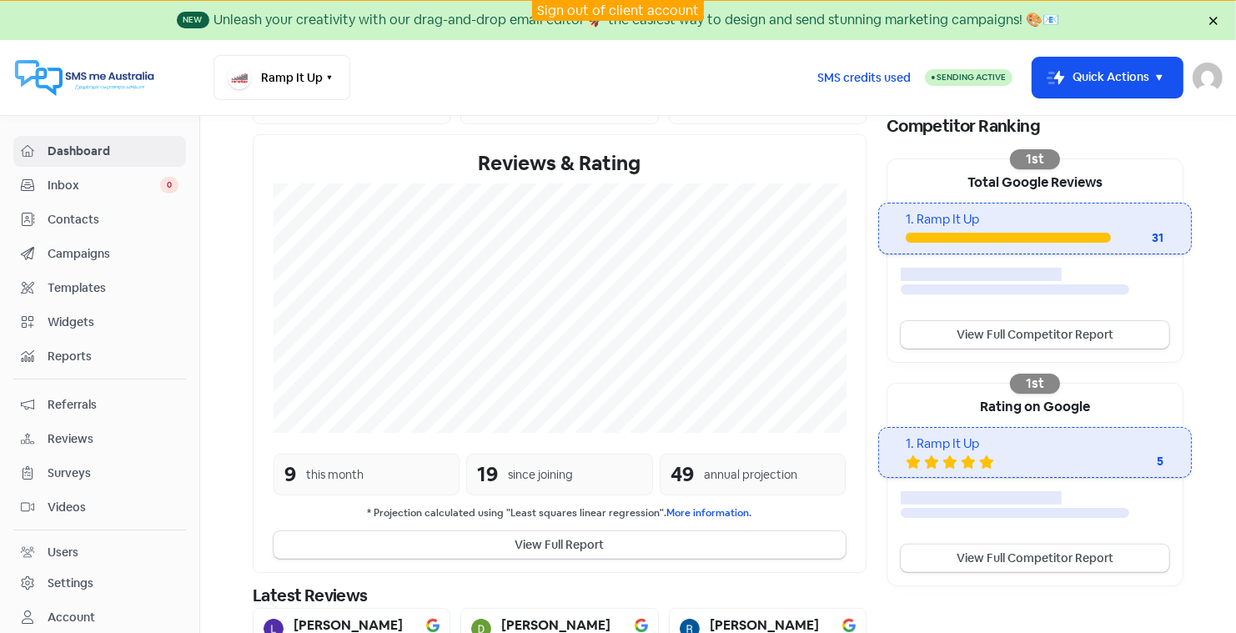
click at [78, 430] on span "Reviews" at bounding box center [113, 439] width 131 height 18
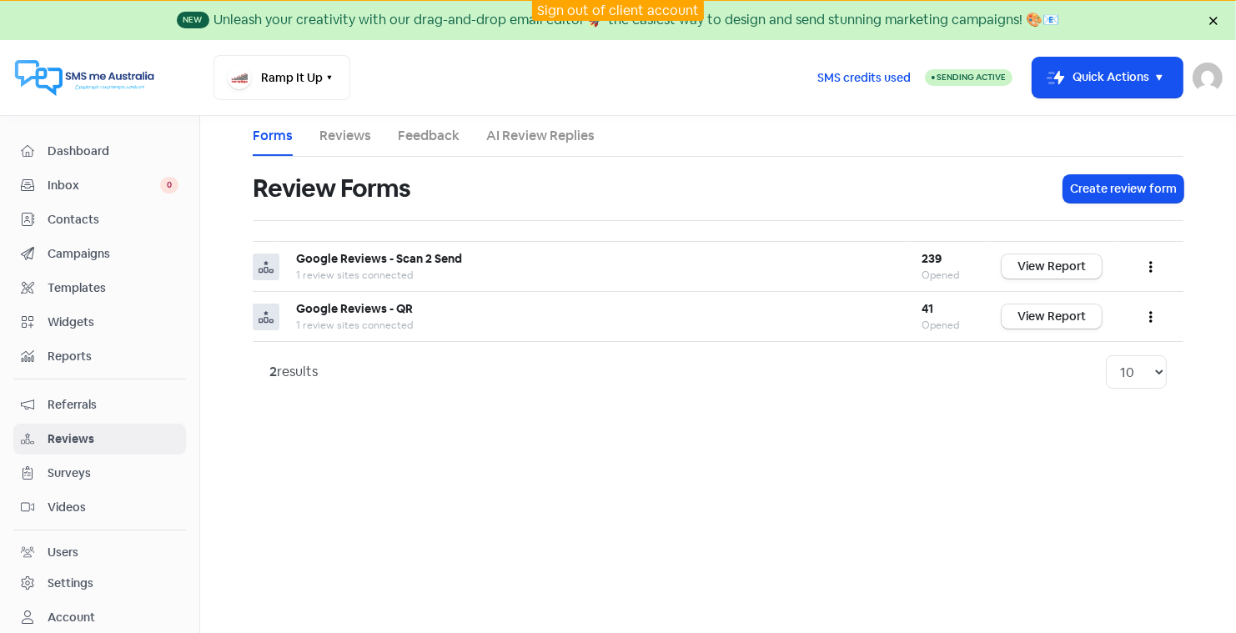
click at [534, 134] on link "AI Review Replies" at bounding box center [540, 136] width 108 height 20
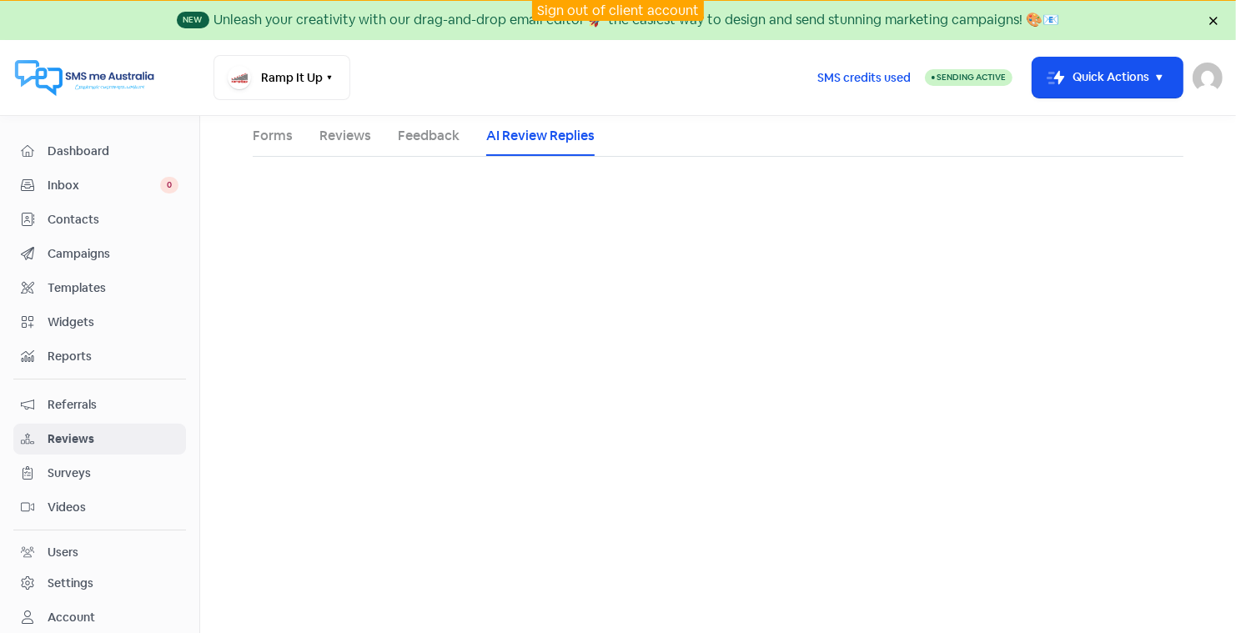
select select "30"
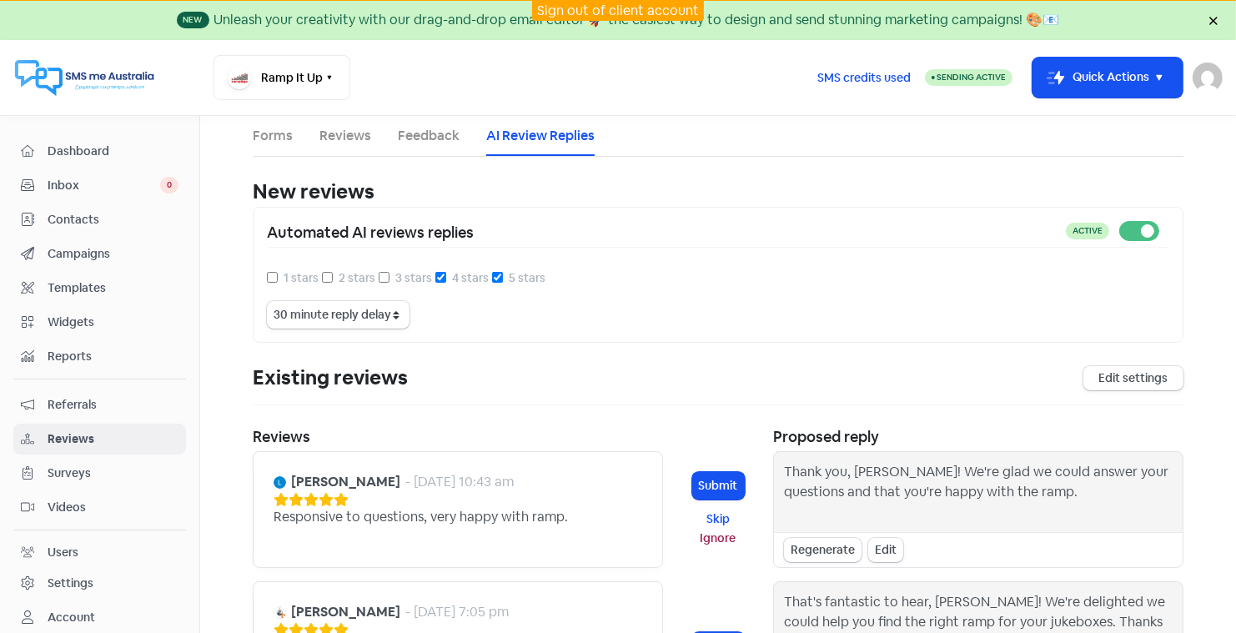
click at [91, 146] on span "Dashboard" at bounding box center [113, 152] width 131 height 18
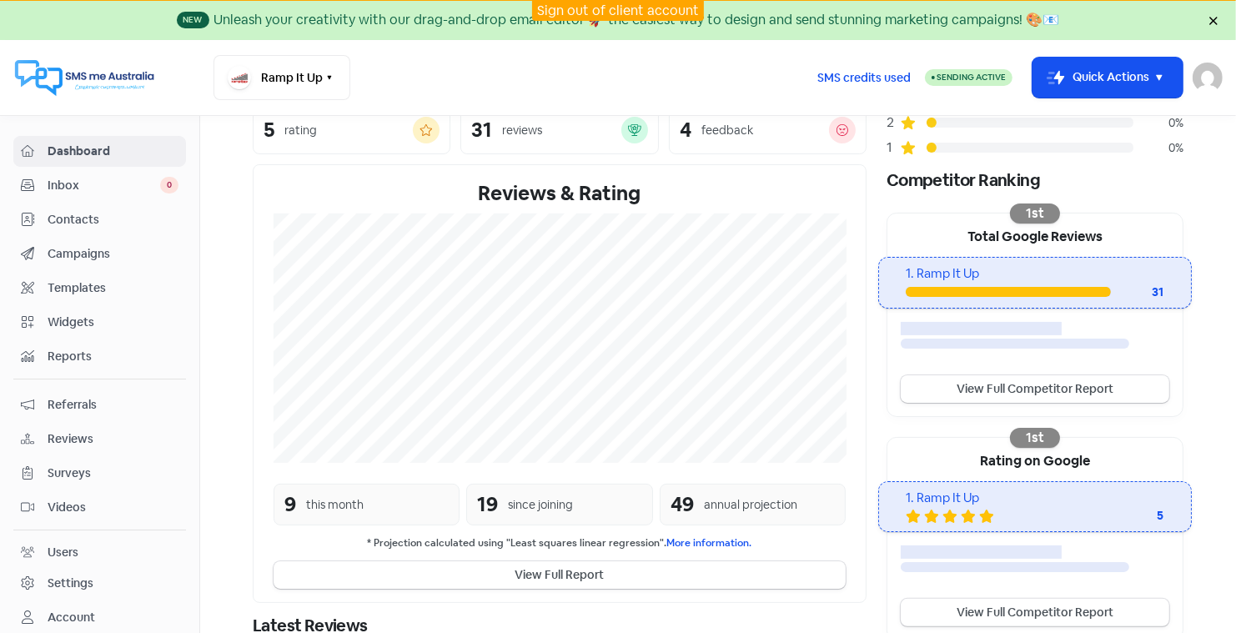
scroll to position [243, 0]
